Goal: Information Seeking & Learning: Check status

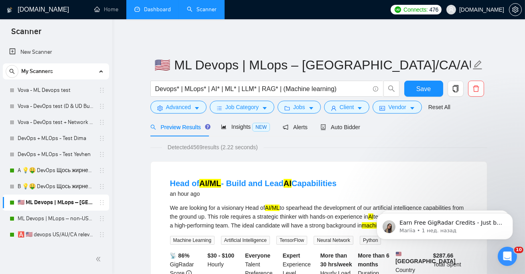
click at [155, 13] on link "Dashboard" at bounding box center [152, 9] width 37 height 7
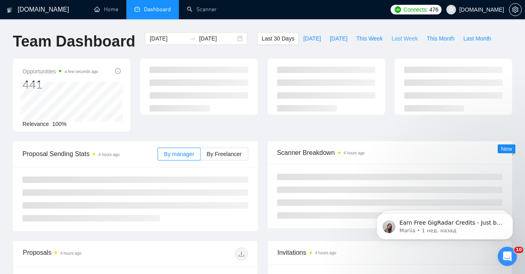
click at [393, 38] on span "Last Week" at bounding box center [405, 38] width 26 height 9
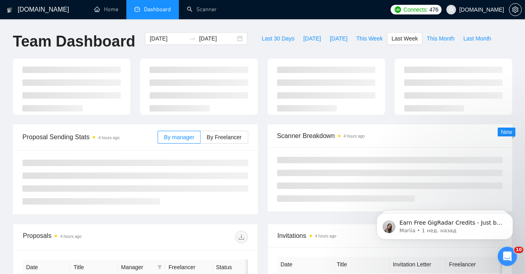
type input "[DATE]"
click at [367, 42] on span "This Week" at bounding box center [369, 38] width 26 height 9
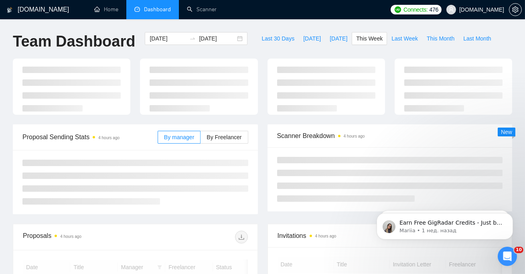
type input "[DATE]"
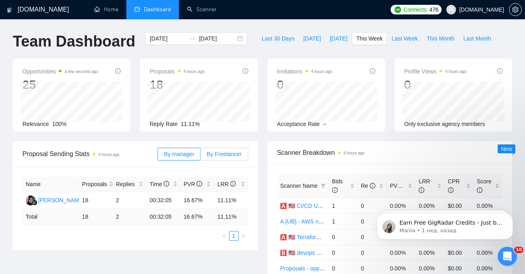
click at [245, 151] on label "By Freelancer" at bounding box center [224, 154] width 47 height 13
click at [201, 156] on input "By Freelancer" at bounding box center [201, 156] width 0 height 0
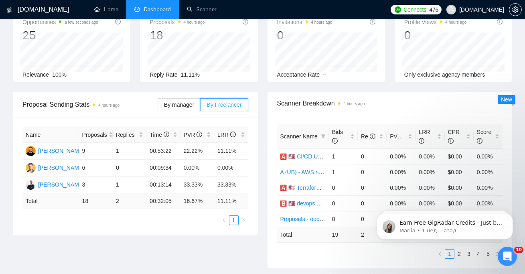
scroll to position [61, 0]
